Goal: Information Seeking & Learning: Learn about a topic

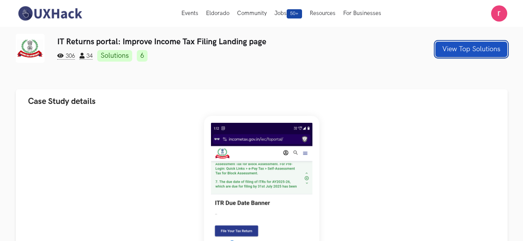
click at [441, 50] on button "View Top Solutions" at bounding box center [471, 49] width 72 height 15
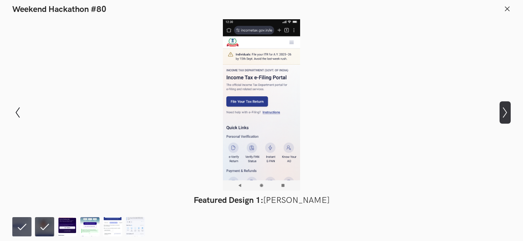
click at [507, 116] on icon "Show next slide" at bounding box center [505, 112] width 11 height 11
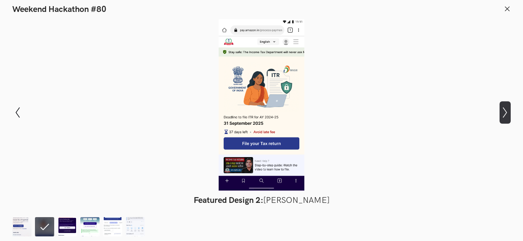
click at [506, 117] on icon "Show next slide" at bounding box center [505, 112] width 11 height 11
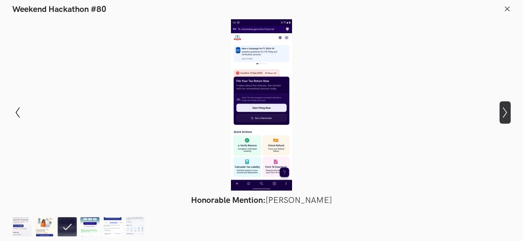
click at [505, 118] on button "Show next slide" at bounding box center [505, 112] width 11 height 22
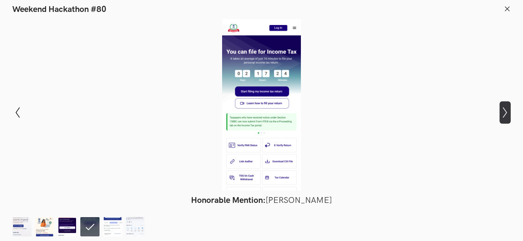
click at [505, 118] on button "Show next slide" at bounding box center [505, 112] width 11 height 22
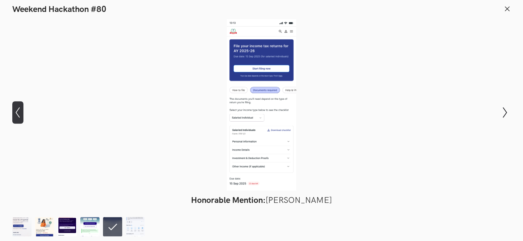
click at [17, 114] on icon at bounding box center [18, 112] width 4 height 11
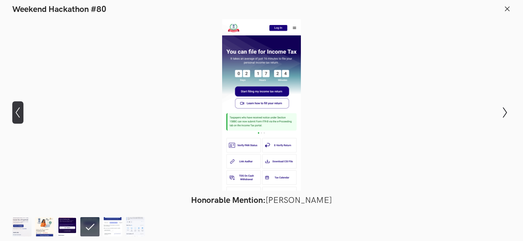
click at [17, 114] on icon at bounding box center [18, 112] width 4 height 11
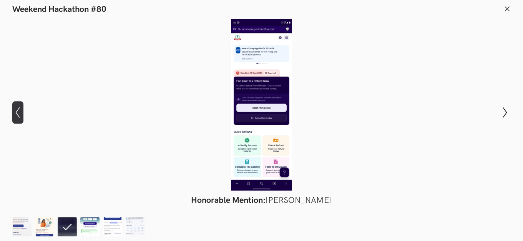
click at [17, 114] on icon at bounding box center [18, 112] width 4 height 11
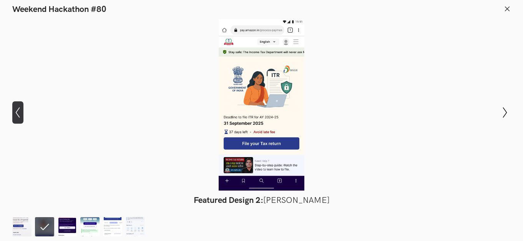
click at [17, 114] on icon at bounding box center [18, 112] width 4 height 11
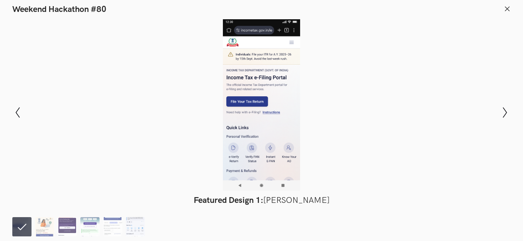
click at [140, 230] on img at bounding box center [135, 226] width 19 height 19
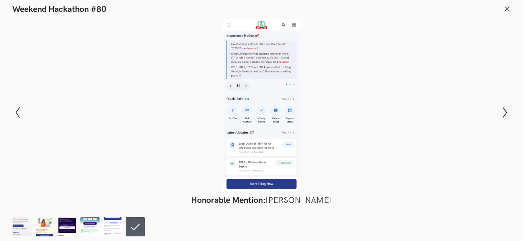
click at [507, 7] on icon at bounding box center [507, 8] width 7 height 7
